Goal: Task Accomplishment & Management: Complete application form

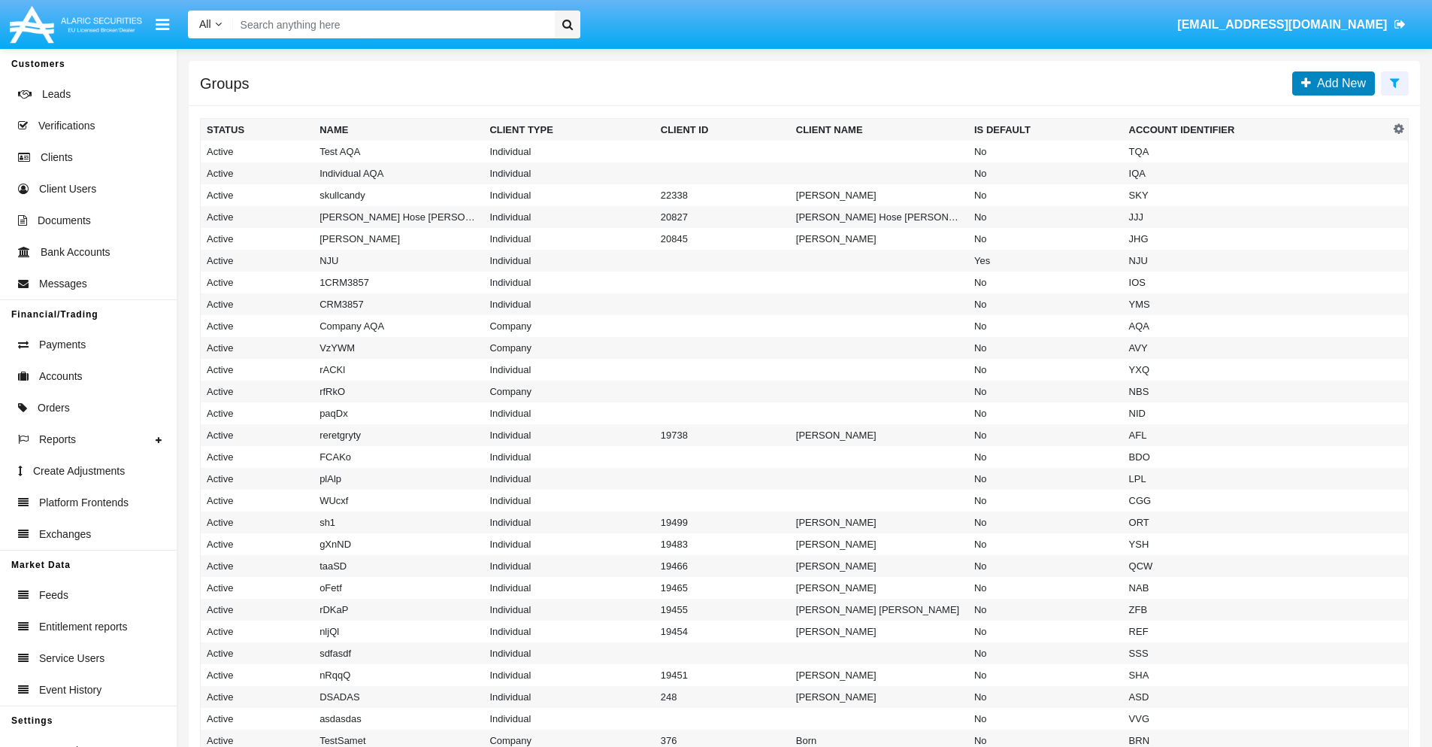
click at [1338, 83] on span "Add New" at bounding box center [1338, 83] width 55 height 13
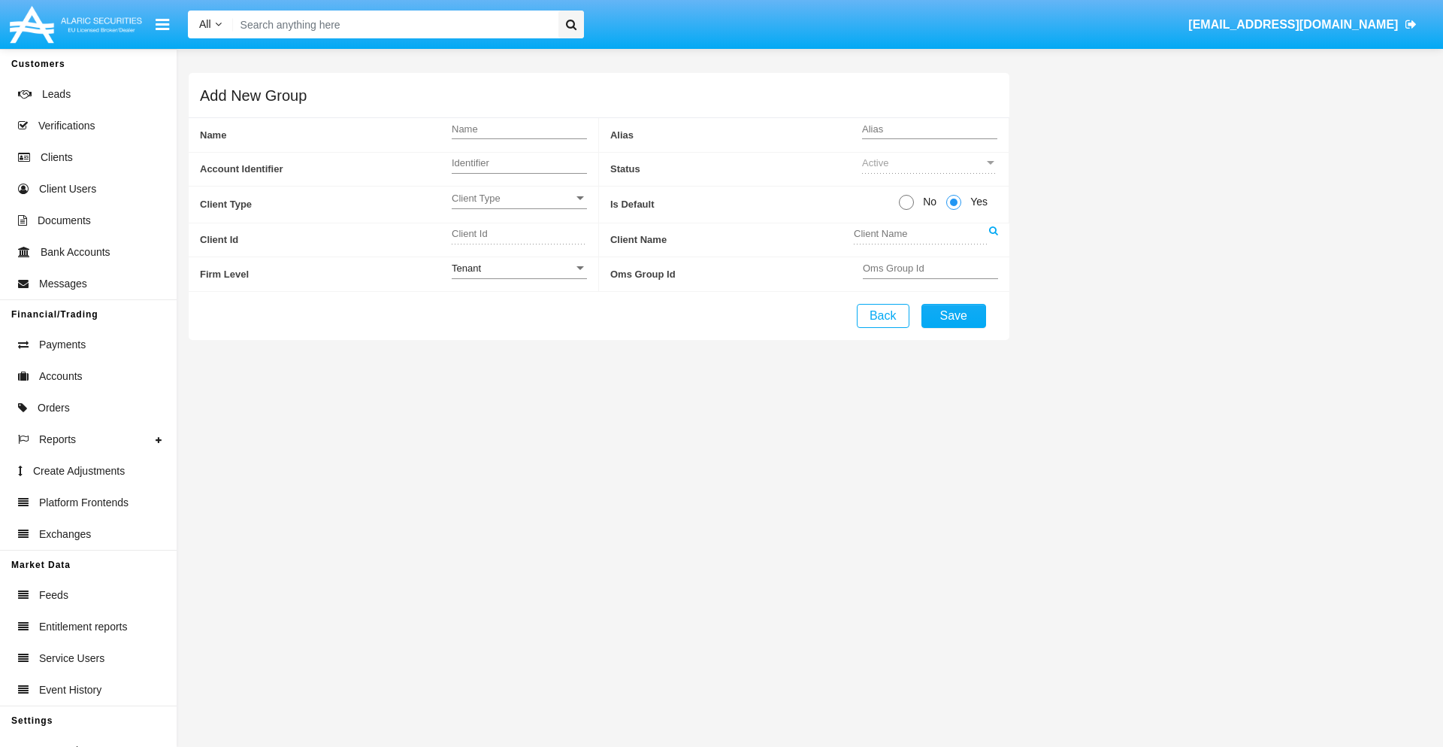
click at [927, 201] on span "No" at bounding box center [927, 202] width 26 height 16
click at [907, 210] on input "No" at bounding box center [906, 210] width 1 height 1
radio input "true"
type input "vlbUb"
type input "X"
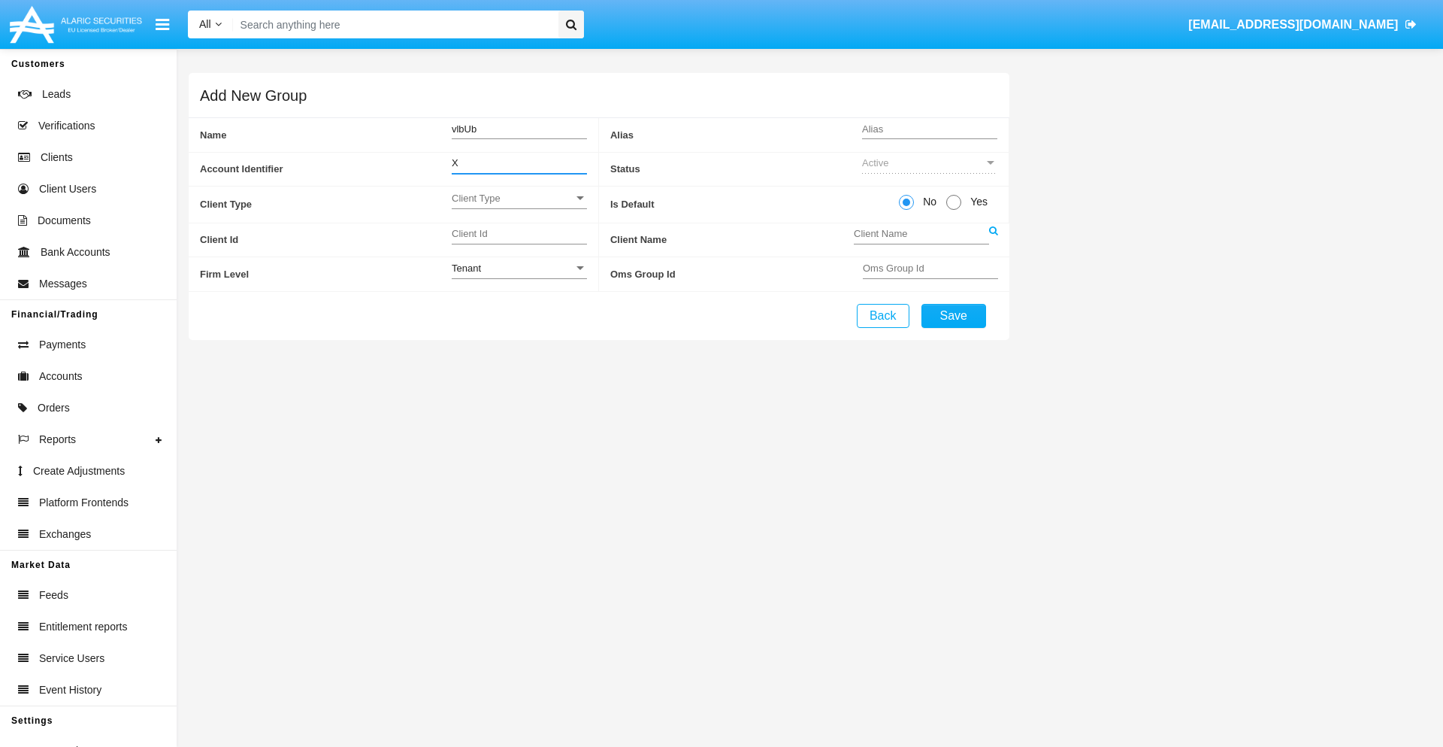
click at [519, 198] on span "Client Type" at bounding box center [513, 198] width 122 height 13
click at [519, 206] on span "Individual" at bounding box center [519, 206] width 135 height 29
click at [519, 268] on div "Tenant" at bounding box center [513, 268] width 122 height 13
click at [519, 276] on span "Tenant" at bounding box center [519, 276] width 135 height 29
type input "URmSg"
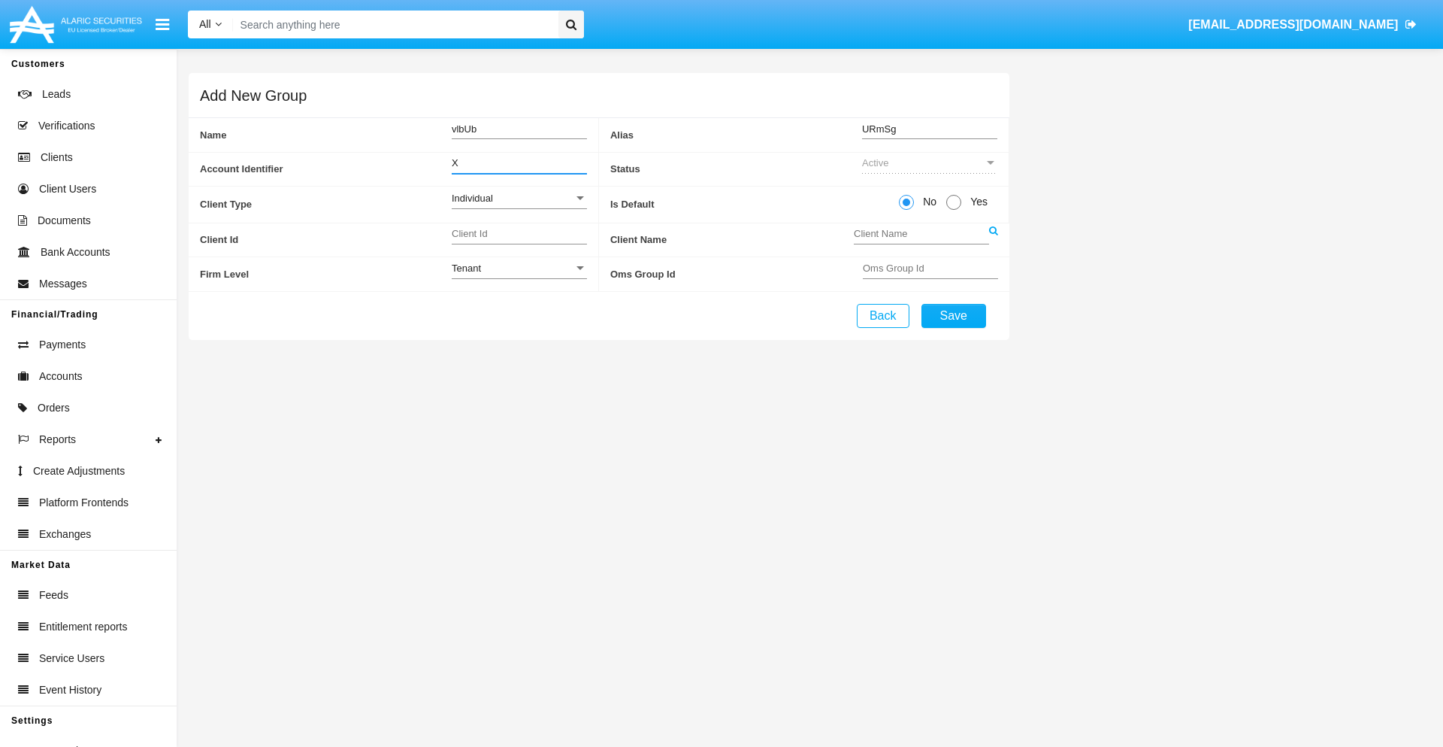
type input "X"
click at [953, 315] on button "Save" at bounding box center [954, 316] width 65 height 24
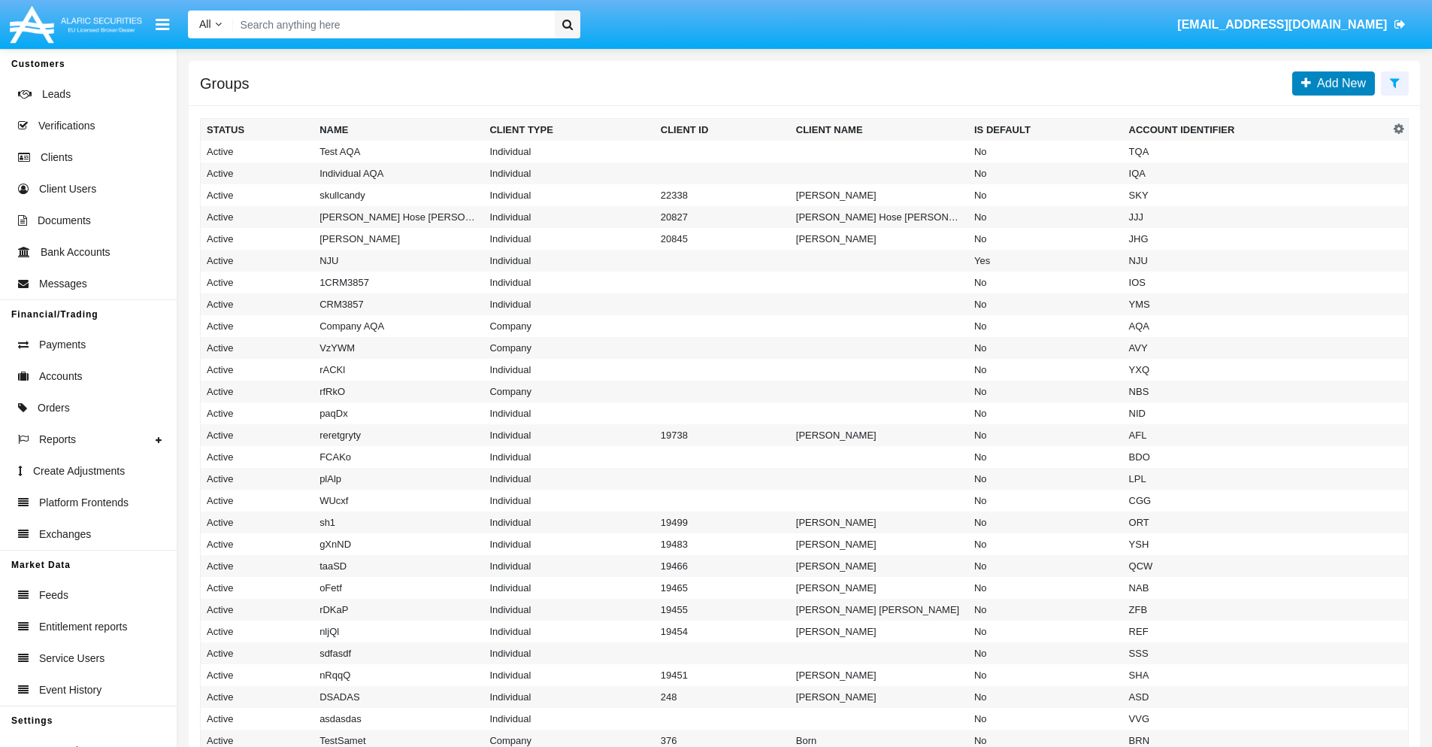
click at [1338, 83] on span "Add New" at bounding box center [1338, 83] width 55 height 13
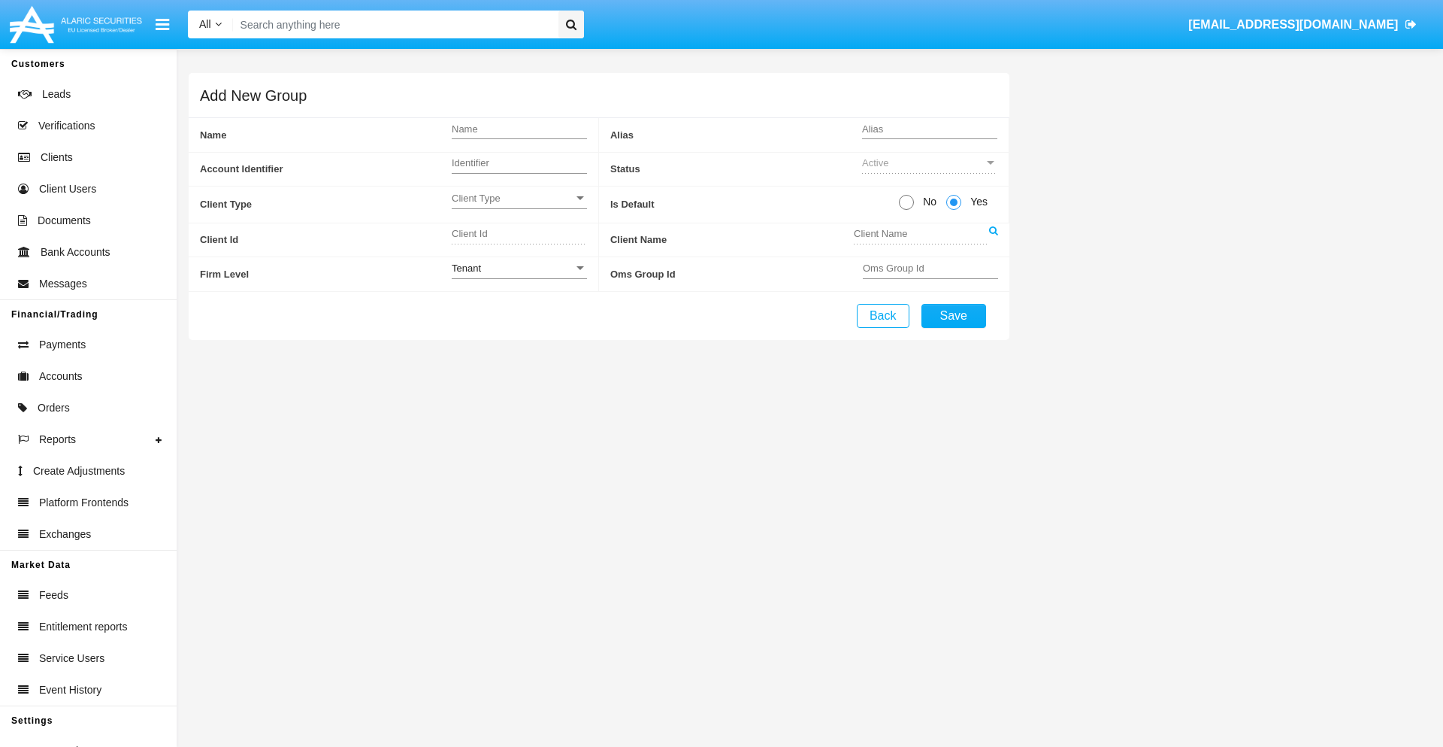
click at [927, 201] on span "No" at bounding box center [927, 202] width 26 height 16
click at [907, 210] on input "No" at bounding box center [906, 210] width 1 height 1
radio input "true"
click at [519, 198] on span "Client Type" at bounding box center [513, 198] width 122 height 13
click at [519, 235] on span "Company" at bounding box center [519, 235] width 135 height 29
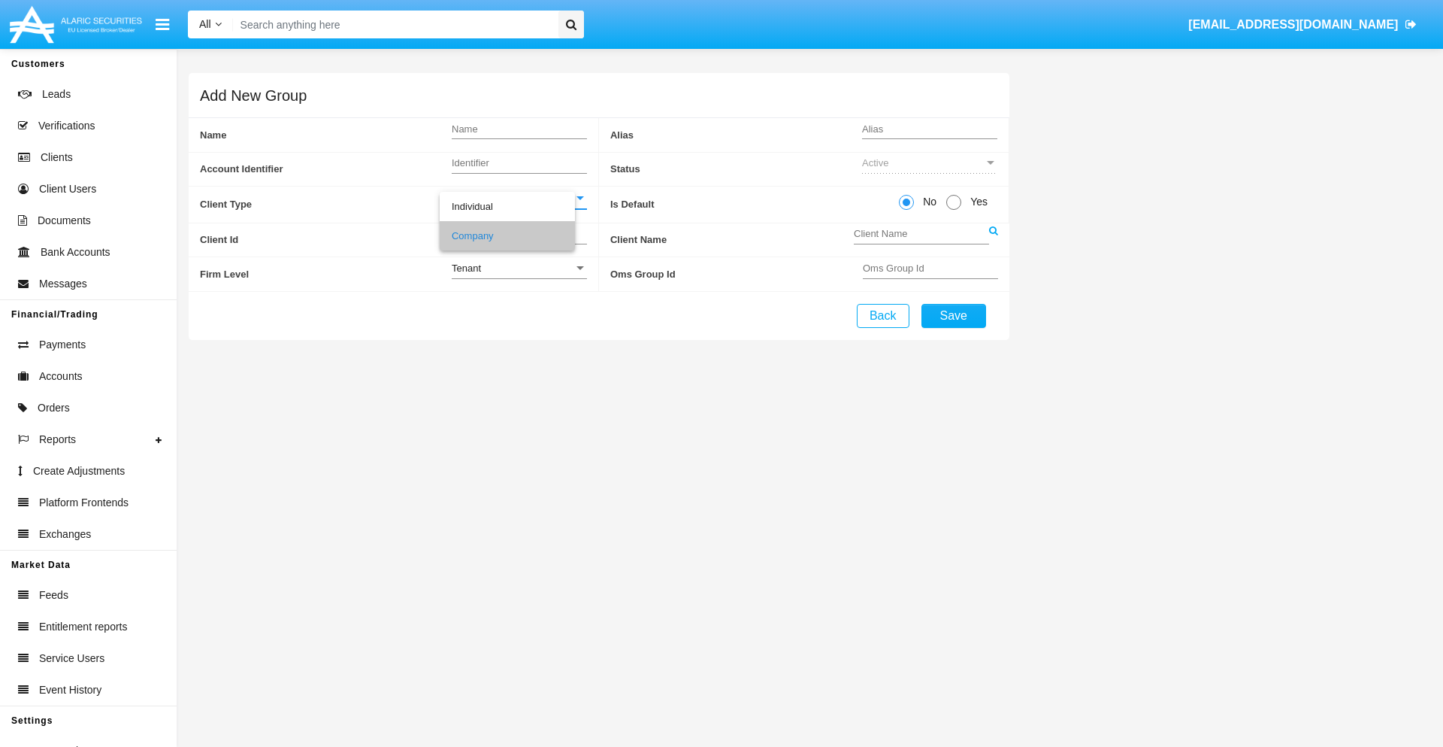
click at [993, 239] on link at bounding box center [993, 240] width 9 height 34
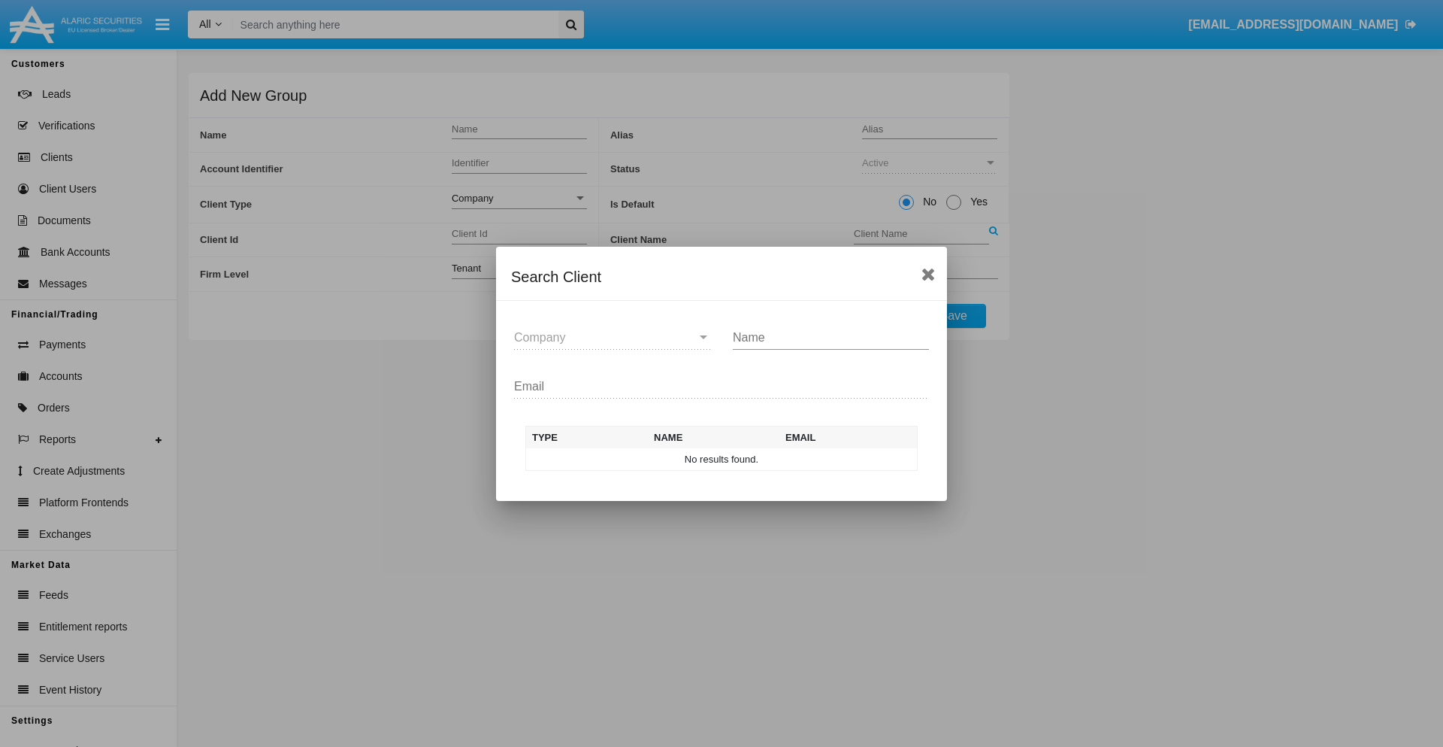
click at [831, 337] on input "Name" at bounding box center [831, 338] width 196 height 14
type input "FlashTurtles"
click at [735, 459] on td "FlashTurtles" at bounding box center [735, 459] width 158 height 23
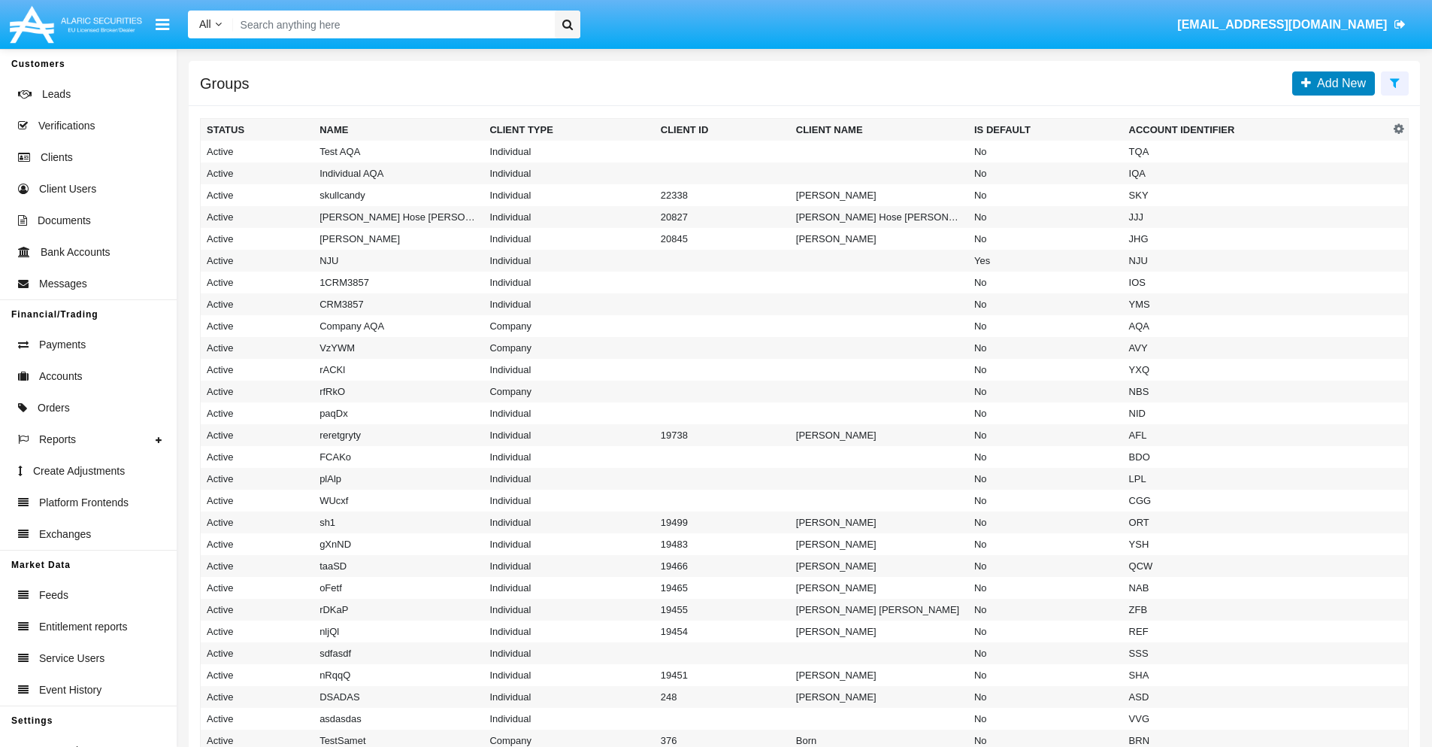
click at [1338, 83] on span "Add New" at bounding box center [1338, 83] width 55 height 13
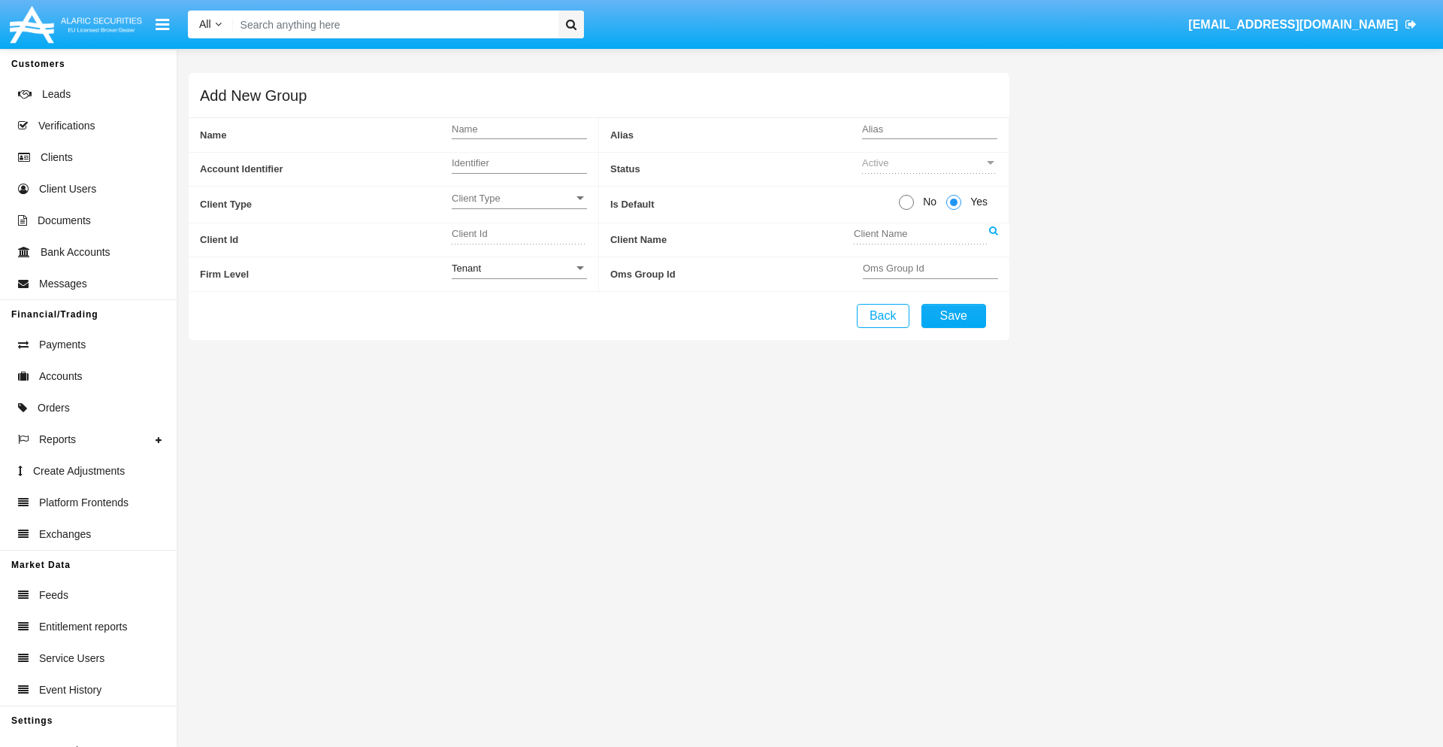
click at [927, 201] on span "No" at bounding box center [927, 202] width 26 height 16
click at [907, 210] on input "No" at bounding box center [906, 210] width 1 height 1
radio input "true"
click at [519, 198] on span "Client Type" at bounding box center [513, 198] width 122 height 13
click at [519, 206] on span "Individual" at bounding box center [507, 206] width 111 height 29
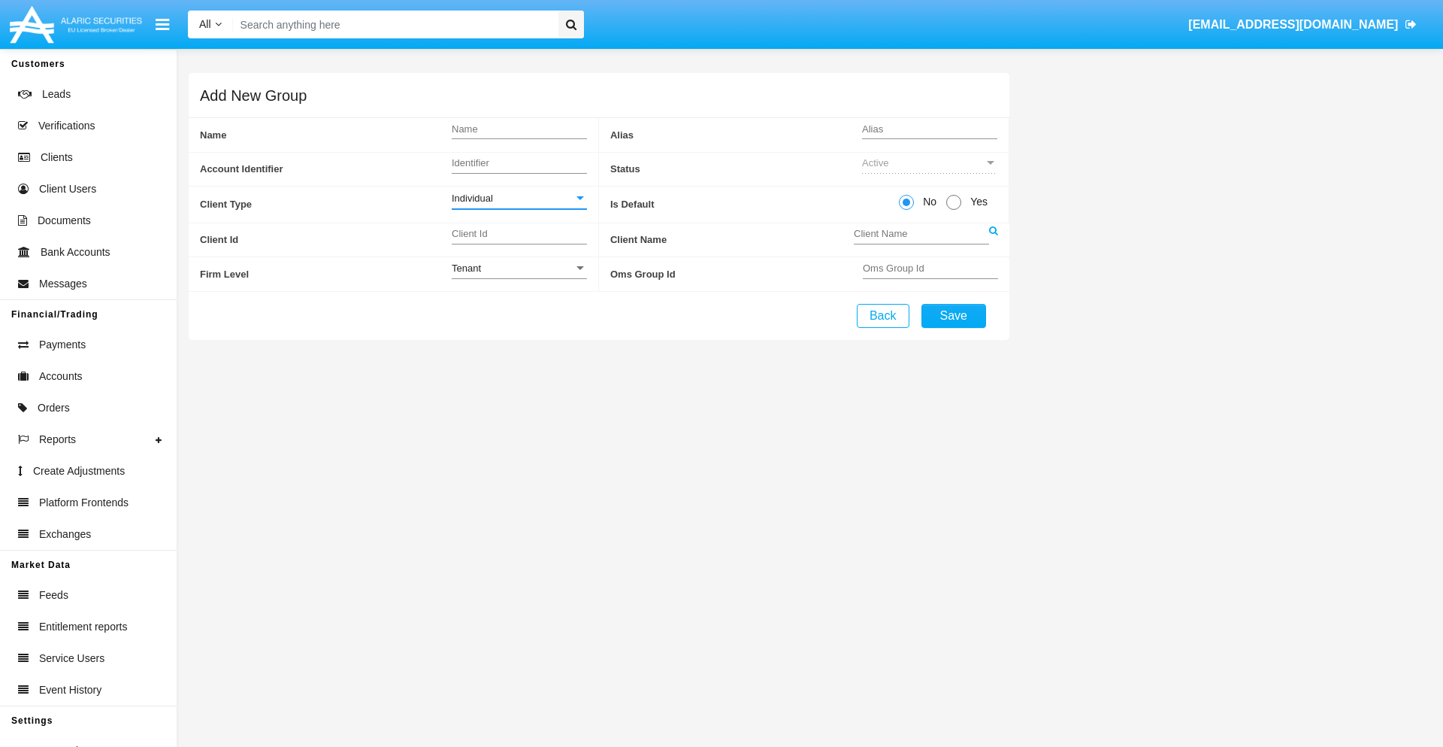
click at [993, 239] on link at bounding box center [993, 240] width 9 height 34
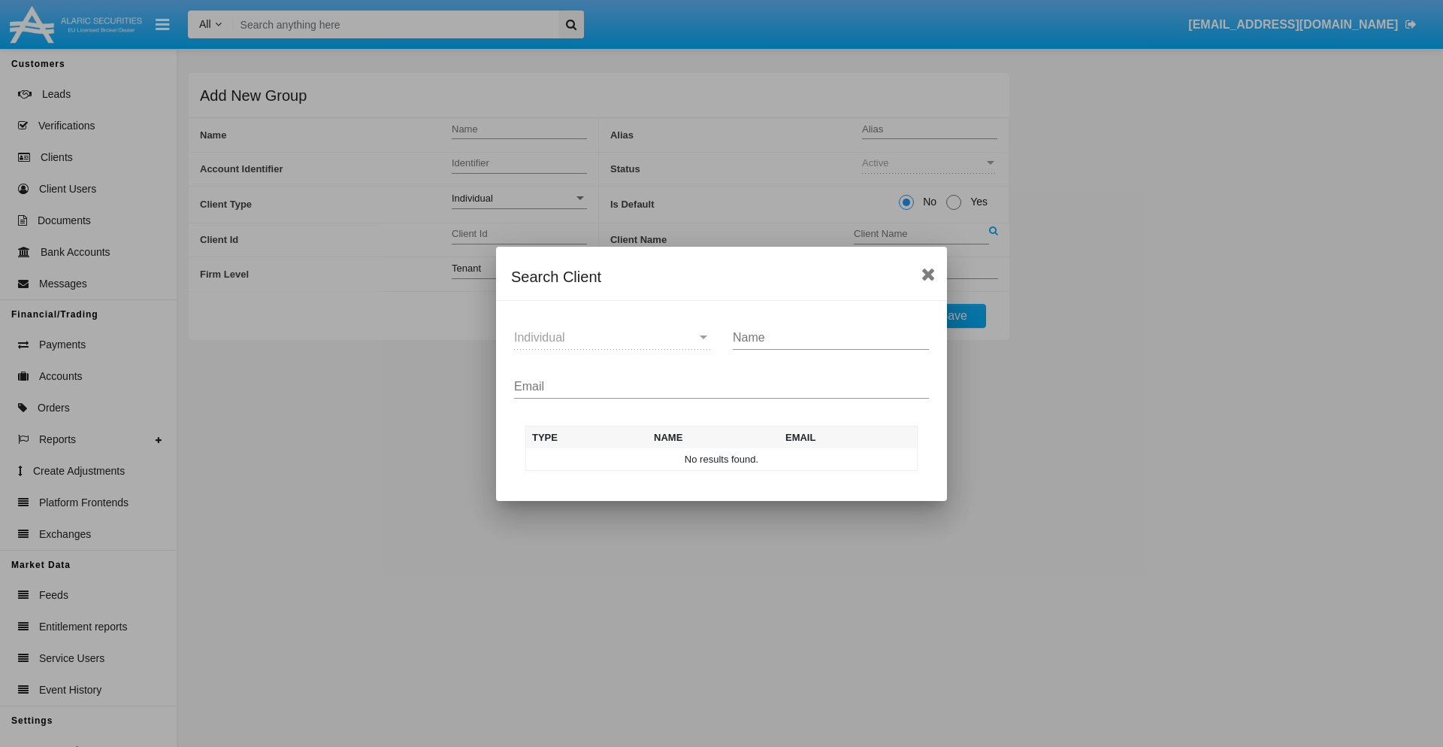
click at [722, 386] on input "Email" at bounding box center [721, 387] width 415 height 14
type input "[EMAIL_ADDRESS][DOMAIN_NAME]"
click at [845, 459] on td "[EMAIL_ADDRESS][DOMAIN_NAME]" at bounding box center [846, 459] width 144 height 23
